Goal: Transaction & Acquisition: Purchase product/service

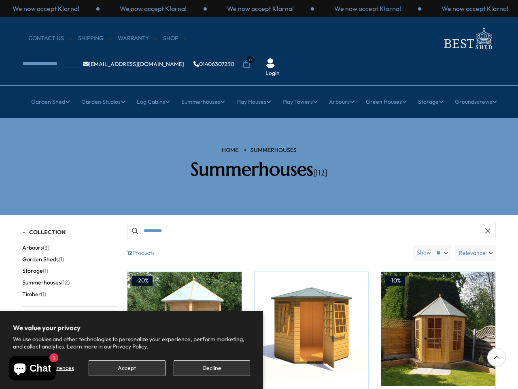
click at [127, 368] on button "Accept" at bounding box center [127, 368] width 77 height 16
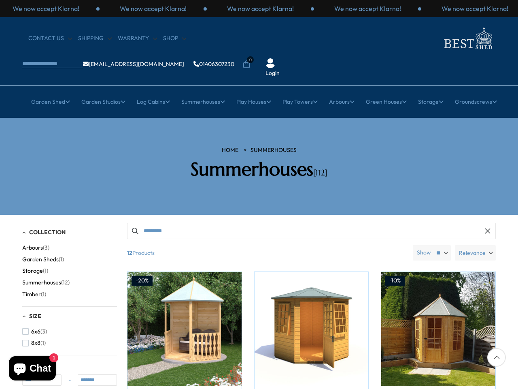
click at [259, 9] on div "We now accept Klarna!" at bounding box center [260, 8] width 107 height 9
click at [251, 55] on li "0" at bounding box center [247, 59] width 8 height 8
click at [46, 92] on link "Garden Shed" at bounding box center [50, 102] width 39 height 20
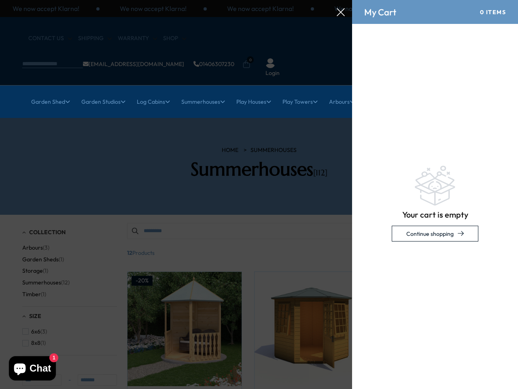
click at [100, 92] on link "Garden Studios" at bounding box center [103, 102] width 44 height 20
click at [151, 92] on link "Log Cabins" at bounding box center [153, 102] width 33 height 20
click at [202, 92] on link "Summerhouses" at bounding box center [203, 102] width 44 height 20
click at [254, 92] on link "Play Houses" at bounding box center [254, 102] width 35 height 20
